Goal: Find specific page/section: Find specific page/section

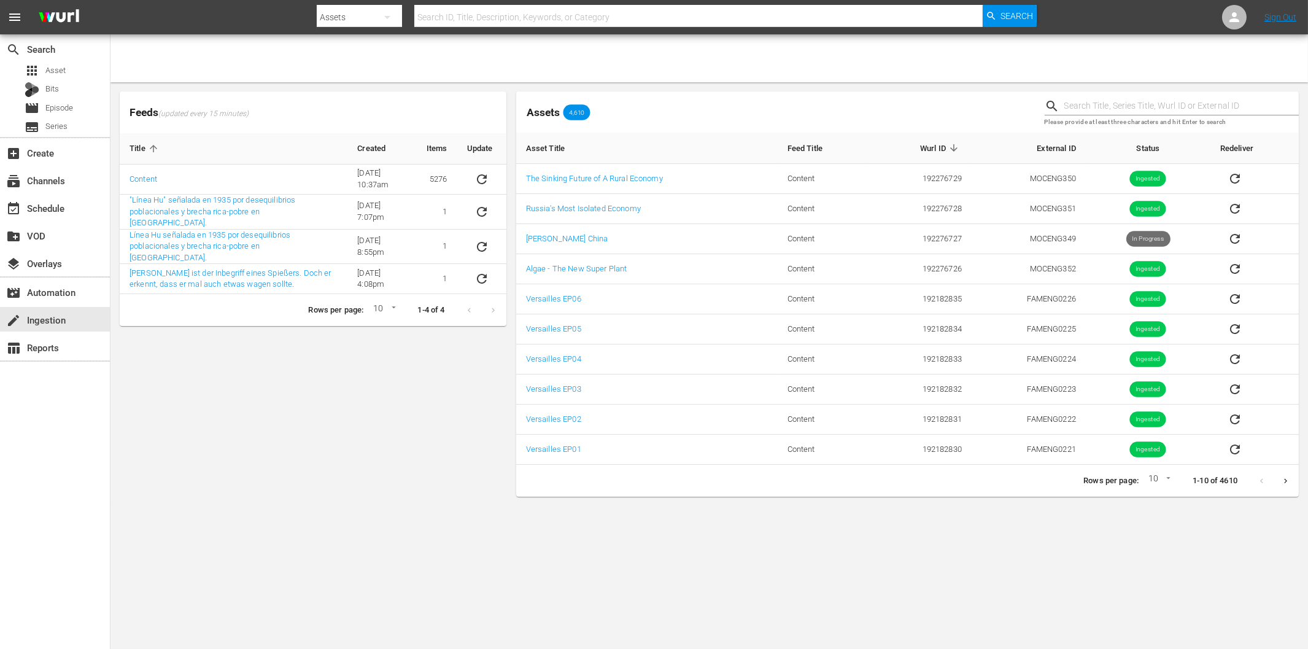
drag, startPoint x: 311, startPoint y: 477, endPoint x: 234, endPoint y: 301, distance: 192.4
click at [311, 476] on div "Feeds (updated every 15 minutes) Title Created Items Update Content [DATE] 10:3…" at bounding box center [313, 294] width 397 height 415
click at [477, 180] on icon "sticky table" at bounding box center [482, 179] width 10 height 10
click at [371, 411] on div "Feeds (updated every 15 minutes) Title Created Items Update Content 6/8/22 @ 10…" at bounding box center [313, 294] width 397 height 415
click at [292, 427] on div "Feeds (updated every 15 minutes) Title Created Items Update Content 6/8/22 @ 10…" at bounding box center [313, 294] width 397 height 415
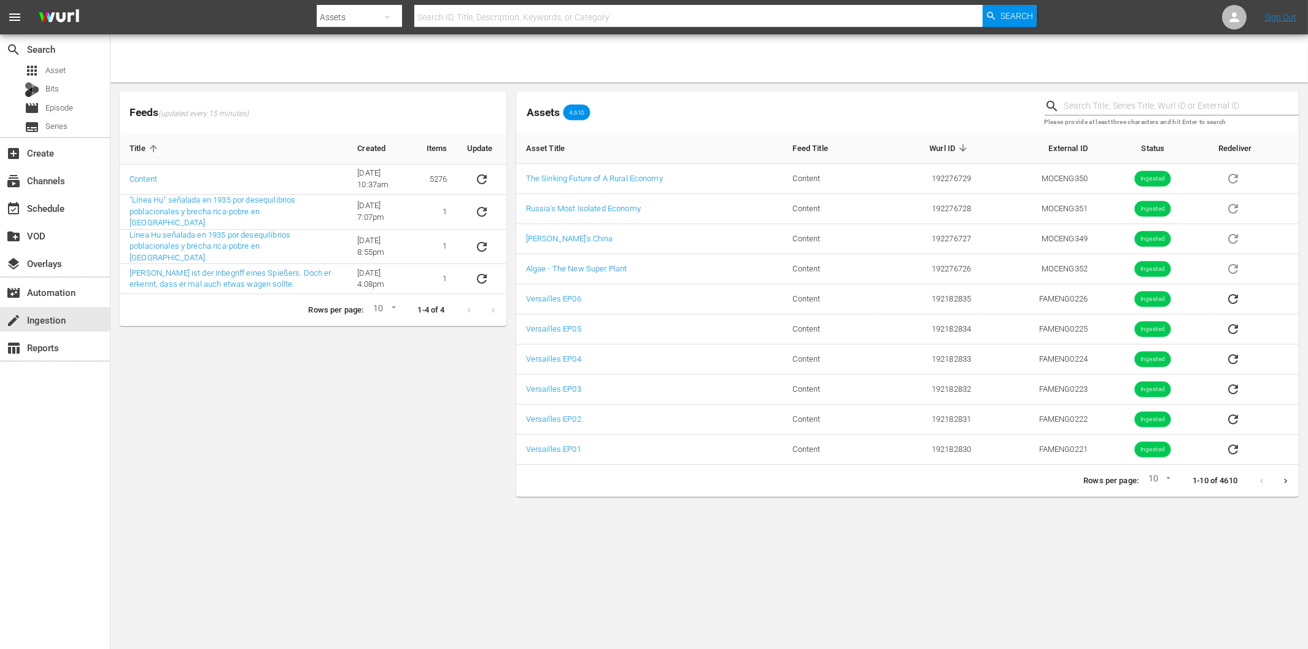
click at [1035, 563] on body "menu Search By Assets Search ID, Title, Description, Keywords, or Category Sear…" at bounding box center [654, 324] width 1308 height 649
